Goal: Task Accomplishment & Management: Manage account settings

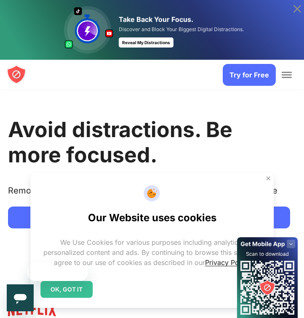
click at [283, 72] on span "Toggle Menu" at bounding box center [287, 72] width 10 height 1
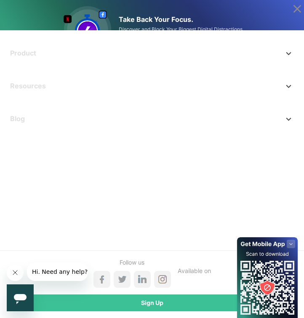
click at [136, 297] on div "Sign Up" at bounding box center [152, 303] width 291 height 17
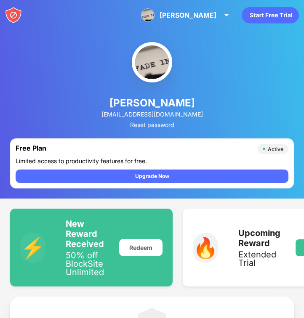
click at [24, 14] on div "Finley Finley obrien View Account Insights Premium Rewards Settings Support Log…" at bounding box center [152, 15] width 304 height 30
click at [15, 13] on img at bounding box center [13, 15] width 17 height 17
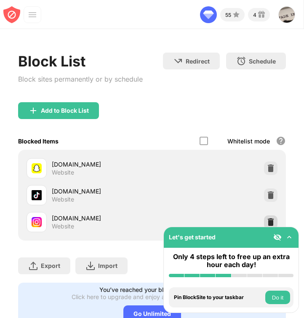
click at [268, 215] on div "instagram.com Website" at bounding box center [151, 222] width 257 height 27
click at [271, 219] on img at bounding box center [271, 222] width 8 height 8
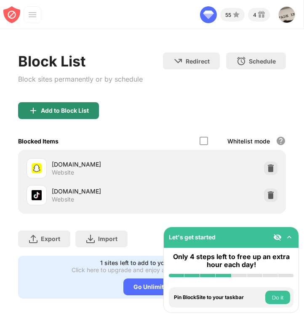
click at [70, 115] on div "Add to Block List" at bounding box center [58, 110] width 81 height 17
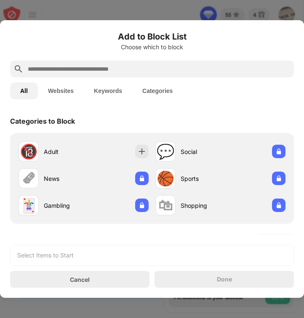
click at [195, 68] on input "text" at bounding box center [159, 69] width 264 height 10
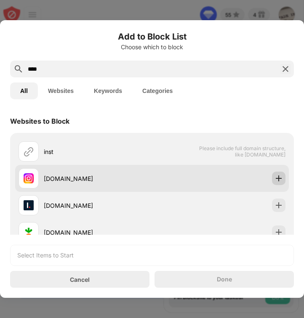
type input "****"
click at [280, 173] on div at bounding box center [278, 178] width 13 height 13
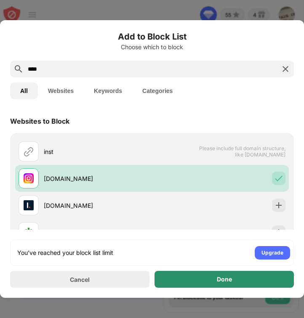
click at [217, 281] on div "Done" at bounding box center [224, 279] width 15 height 7
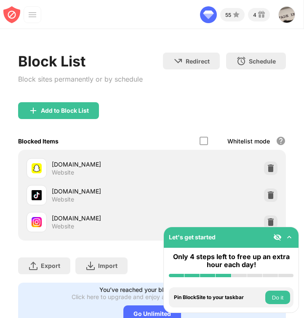
click at [221, 114] on div "Add to Block List" at bounding box center [151, 117] width 267 height 30
